Goal: Use online tool/utility: Utilize a website feature to perform a specific function

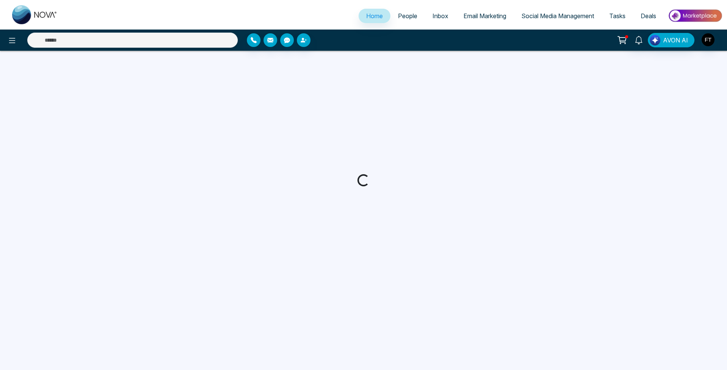
select select "*"
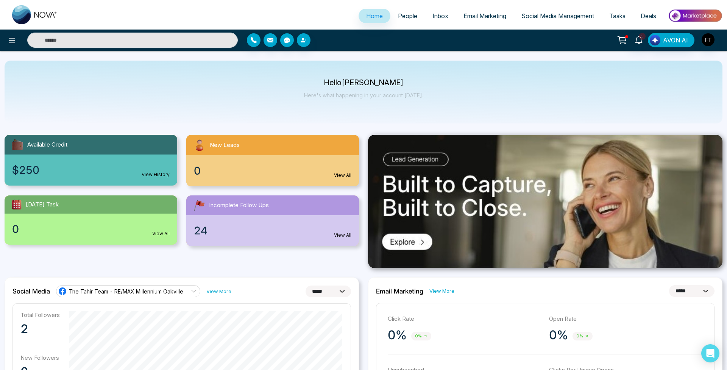
click at [406, 14] on span "People" at bounding box center [407, 16] width 19 height 8
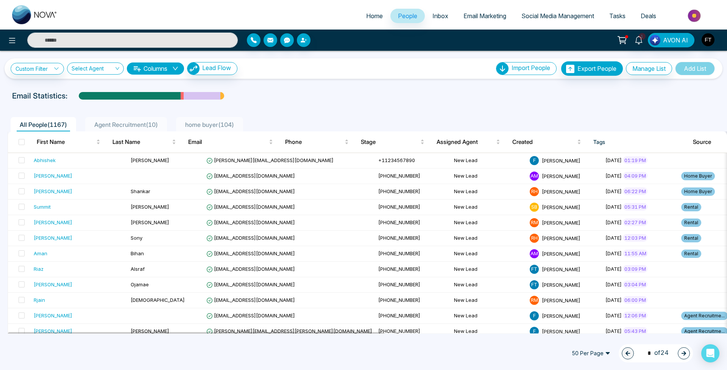
click at [478, 15] on span "Email Marketing" at bounding box center [485, 16] width 43 height 8
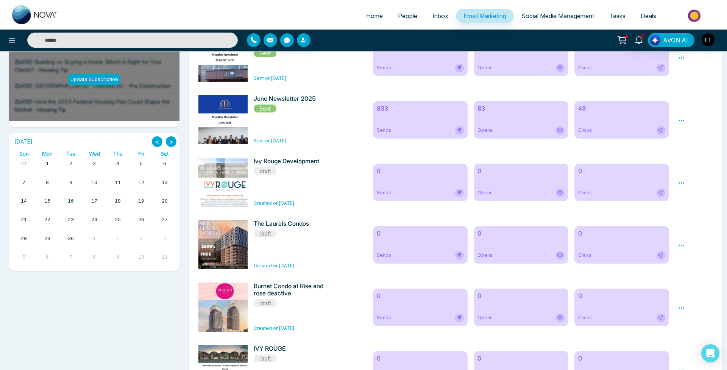
scroll to position [162, 0]
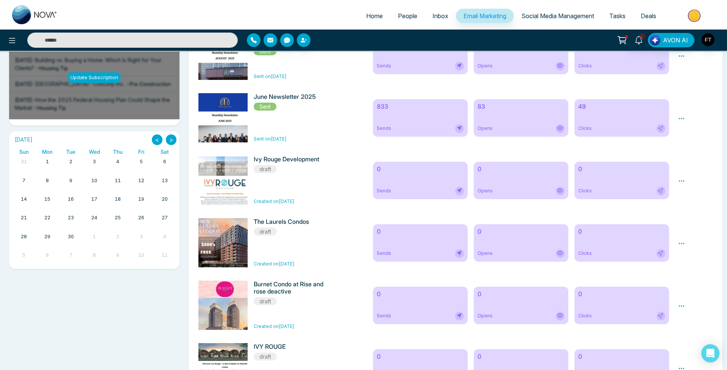
click at [679, 243] on icon at bounding box center [682, 243] width 7 height 7
click at [686, 255] on span "Preview" at bounding box center [695, 255] width 20 height 6
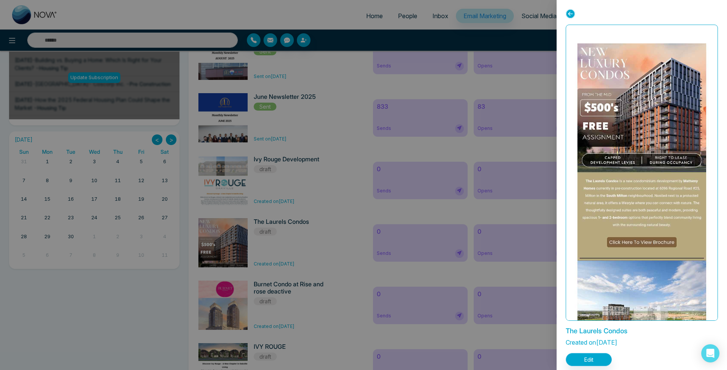
click at [588, 363] on button "Edit" at bounding box center [589, 359] width 46 height 13
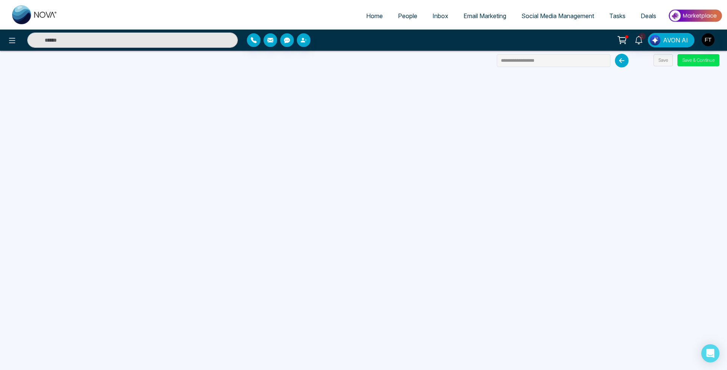
click at [477, 16] on span "Email Marketing" at bounding box center [485, 16] width 43 height 8
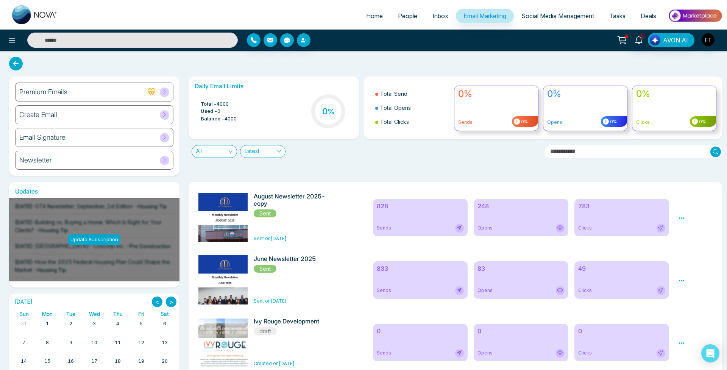
click at [552, 16] on span "Social Media Management" at bounding box center [558, 16] width 73 height 8
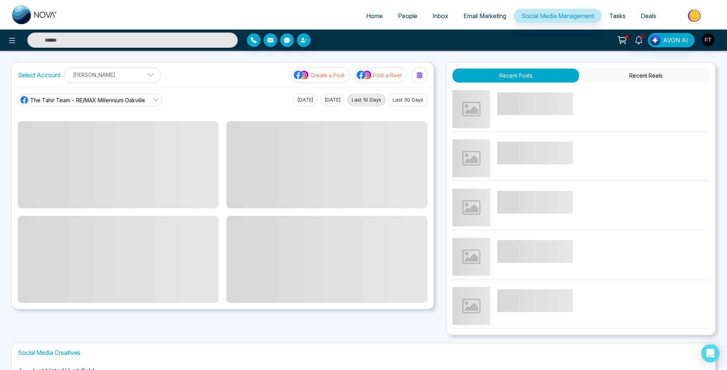
click at [139, 102] on span "The Tahir Team - RE/MAX Millennium Oakville" at bounding box center [87, 100] width 115 height 8
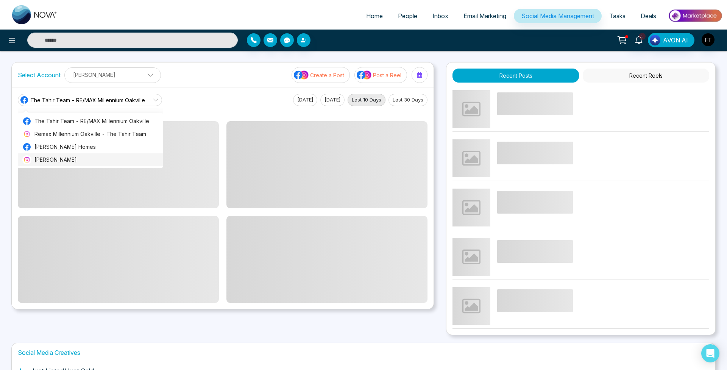
click at [90, 159] on span "[PERSON_NAME]" at bounding box center [96, 160] width 124 height 8
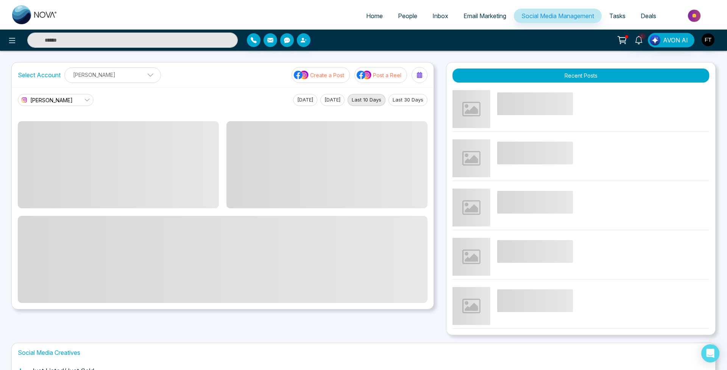
click at [410, 100] on button "Last 30 Days" at bounding box center [408, 100] width 39 height 12
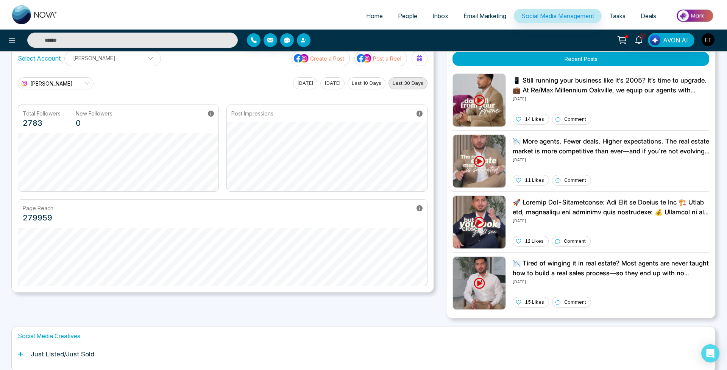
scroll to position [16, 0]
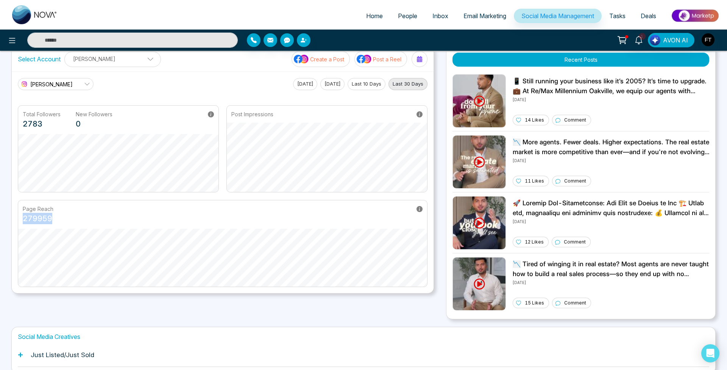
drag, startPoint x: 23, startPoint y: 221, endPoint x: 160, endPoint y: 225, distance: 136.1
click at [61, 218] on div "Page Reach 279959" at bounding box center [222, 214] width 409 height 28
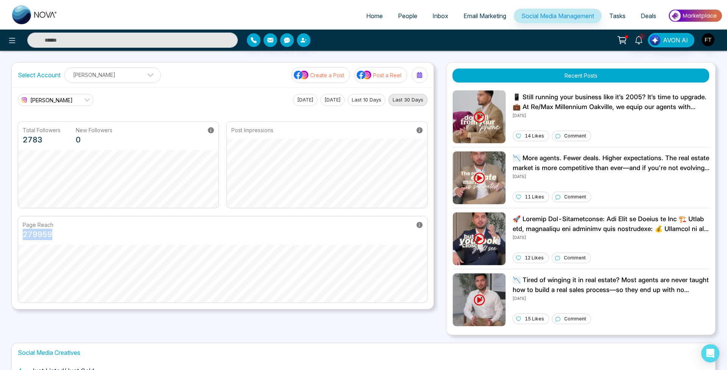
scroll to position [0, 0]
click at [367, 18] on span "Home" at bounding box center [374, 16] width 17 height 8
click at [666, 37] on span "AVON AI" at bounding box center [675, 40] width 25 height 9
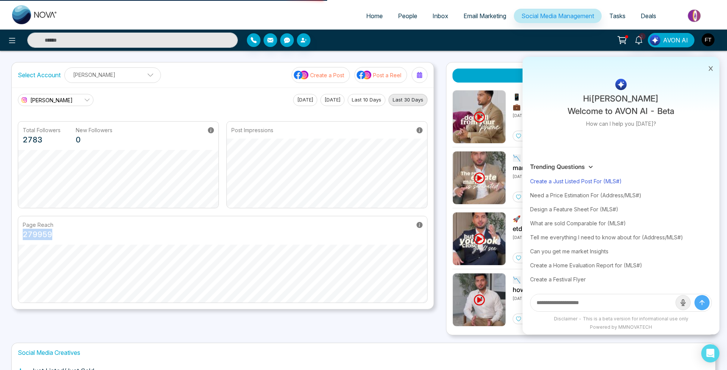
select select "*"
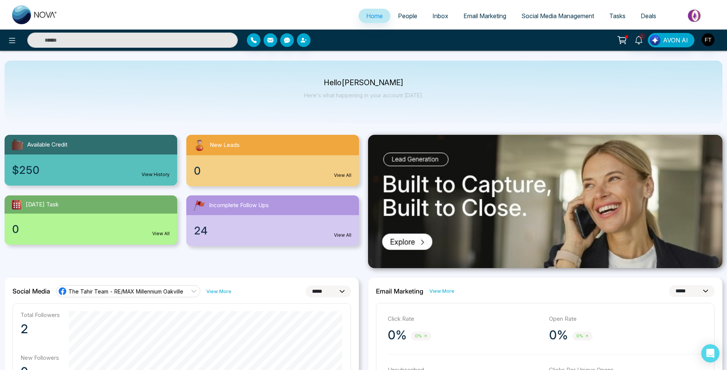
click at [673, 39] on span "AVON AI" at bounding box center [675, 40] width 25 height 9
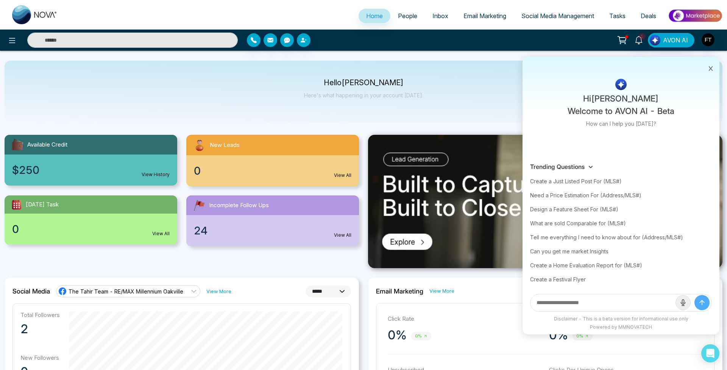
drag, startPoint x: 569, startPoint y: 180, endPoint x: 606, endPoint y: 217, distance: 52.0
click at [569, 180] on div "Create a Just Listed Post For (MLS#)" at bounding box center [621, 181] width 182 height 14
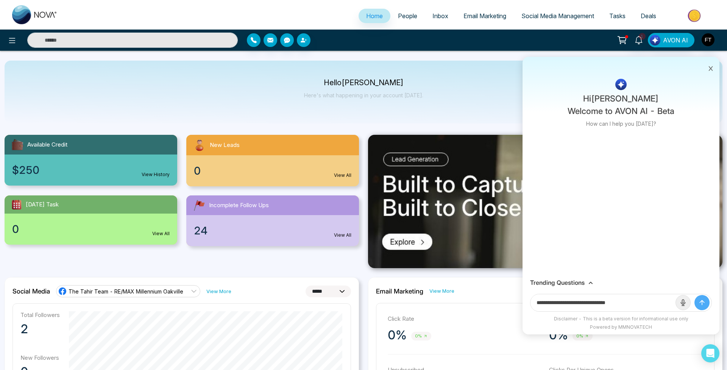
drag, startPoint x: 611, startPoint y: 305, endPoint x: 649, endPoint y: 302, distance: 38.4
click at [649, 302] on input "**********" at bounding box center [603, 302] width 145 height 17
paste input "***"
type input "**********"
click at [702, 303] on button "submit" at bounding box center [702, 302] width 15 height 15
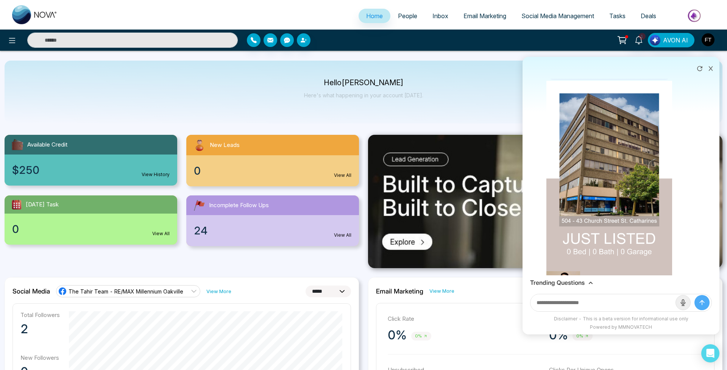
scroll to position [67, 0]
click at [632, 204] on img at bounding box center [610, 192] width 126 height 224
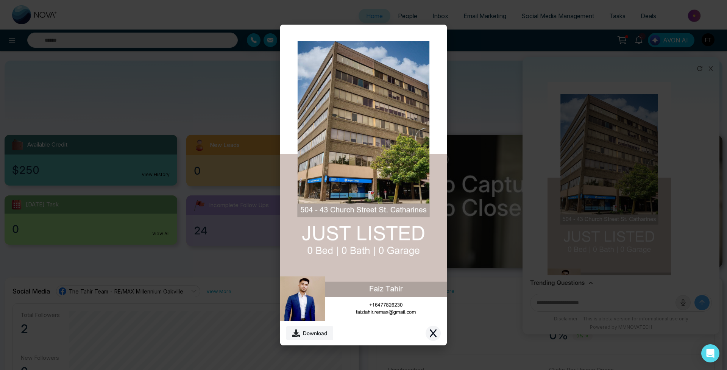
click at [438, 336] on button "Close modal" at bounding box center [433, 333] width 15 height 15
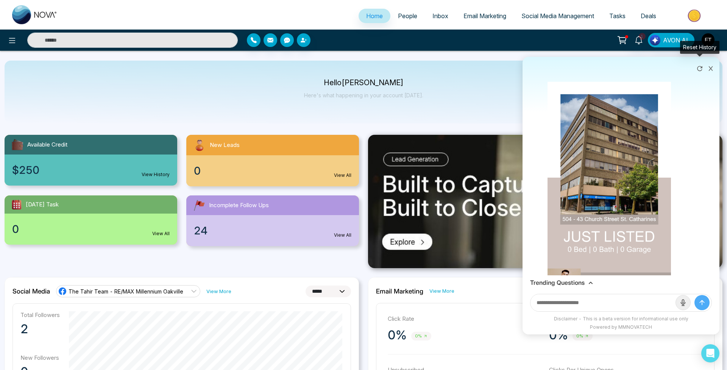
click at [704, 70] on icon at bounding box center [700, 69] width 8 height 8
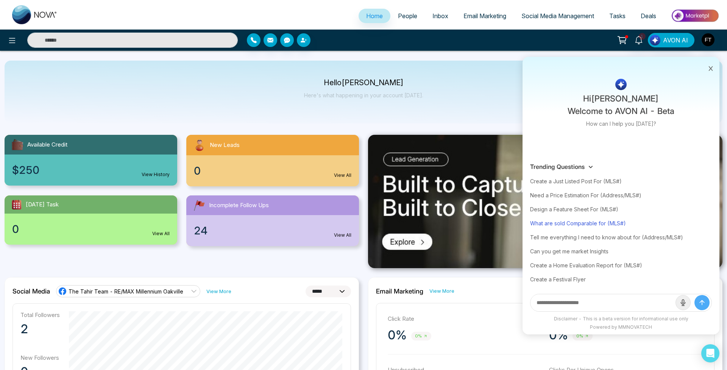
click at [592, 226] on div "What are sold Comparable for (MLS#)" at bounding box center [621, 223] width 182 height 14
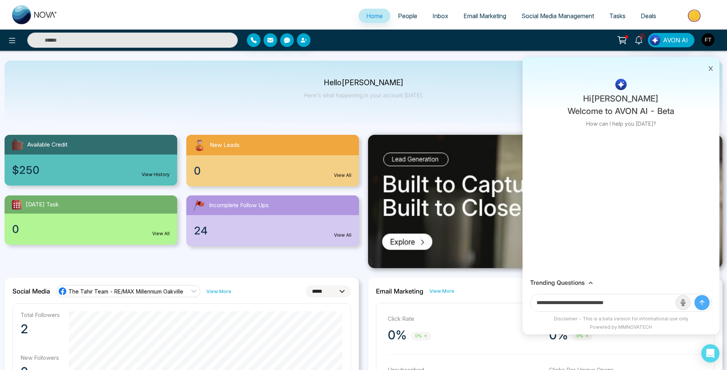
drag, startPoint x: 615, startPoint y: 303, endPoint x: 721, endPoint y: 310, distance: 107.1
paste input "**********"
click at [618, 302] on input "**********" at bounding box center [603, 302] width 145 height 17
type input "**********"
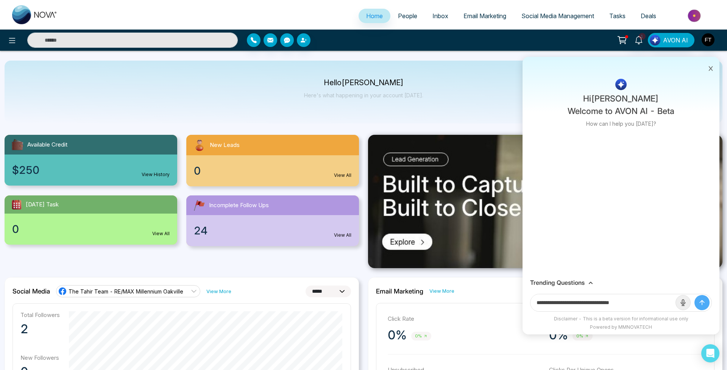
click at [702, 303] on button "submit" at bounding box center [702, 302] width 15 height 15
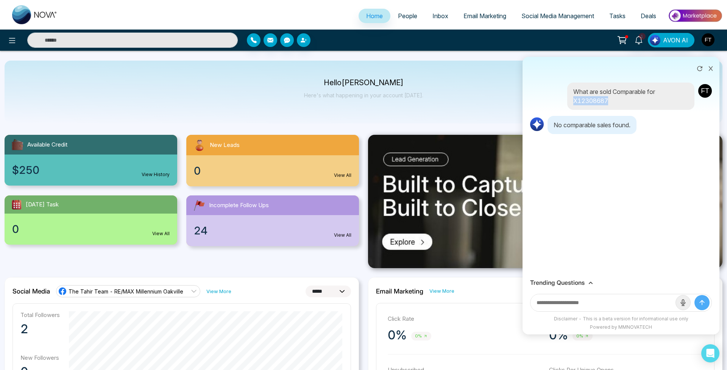
drag, startPoint x: 611, startPoint y: 99, endPoint x: 572, endPoint y: 101, distance: 39.4
click at [572, 101] on div "What are sold Comparable for X12308687" at bounding box center [631, 96] width 127 height 27
click at [577, 111] on div "What are sold Comparable for X12308687 No comparable sales found." at bounding box center [621, 177] width 197 height 197
click at [702, 69] on icon at bounding box center [700, 69] width 8 height 8
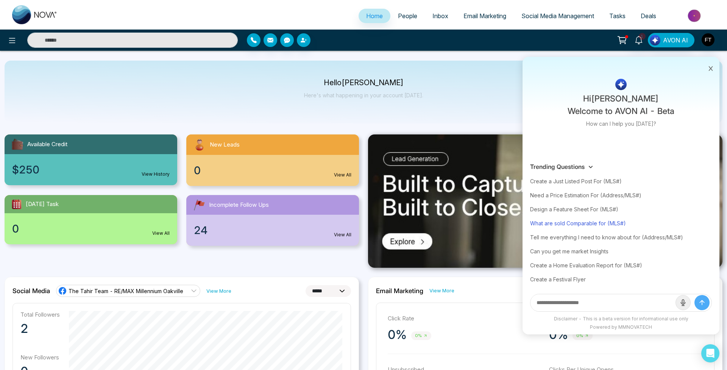
click at [593, 220] on div "What are sold Comparable for (MLS#)" at bounding box center [621, 223] width 182 height 14
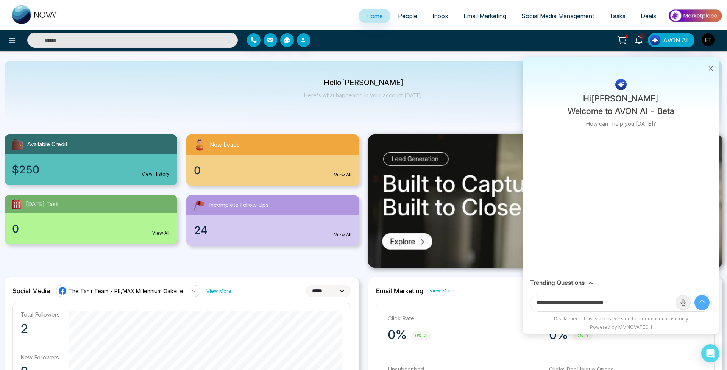
drag, startPoint x: 616, startPoint y: 303, endPoint x: 727, endPoint y: 309, distance: 111.2
paste input "**********"
type input "**********"
click at [702, 303] on button "submit" at bounding box center [702, 302] width 15 height 15
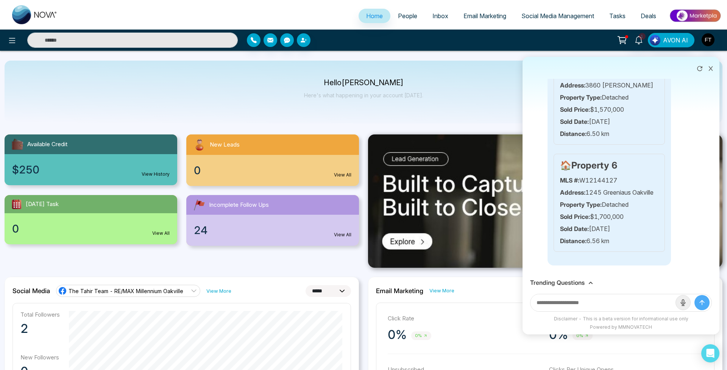
scroll to position [589, 0]
click at [702, 70] on icon at bounding box center [699, 68] width 5 height 5
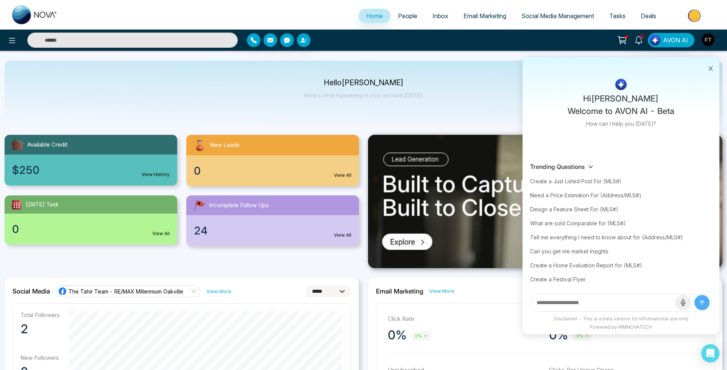
scroll to position [0, 0]
click at [712, 67] on icon at bounding box center [710, 68] width 5 height 5
